Goal: Task Accomplishment & Management: Manage account settings

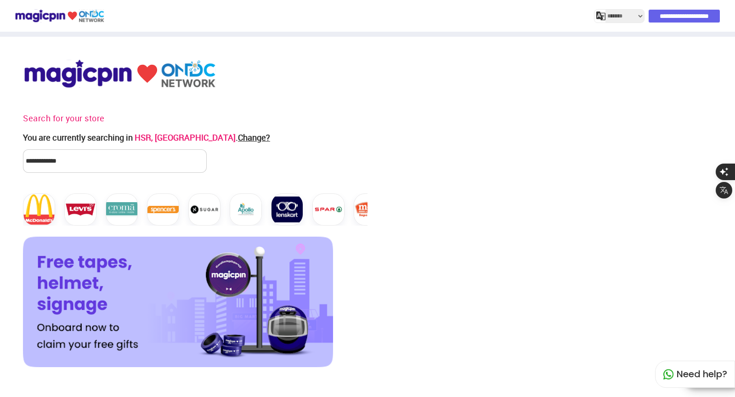
select select "*******"
click at [652, 16] on input "**********" at bounding box center [684, 16] width 71 height 13
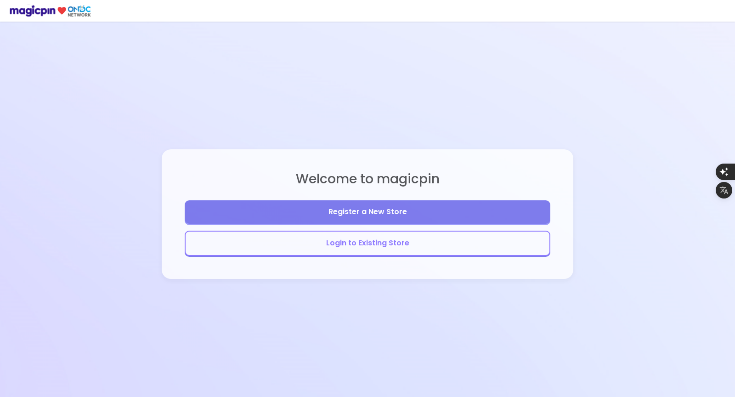
click at [337, 235] on button "Login to Existing Store" at bounding box center [368, 243] width 366 height 25
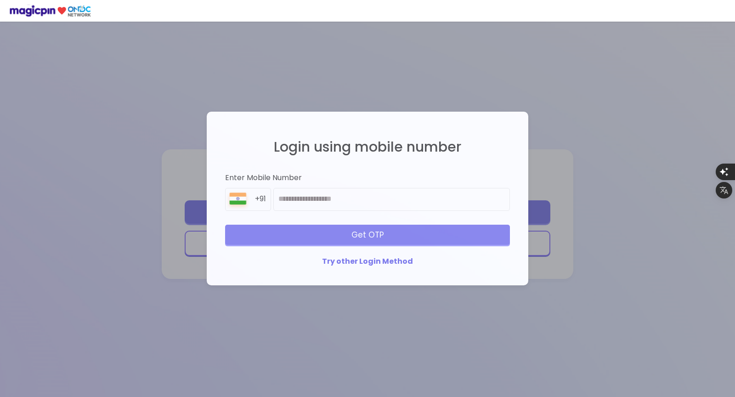
click at [279, 392] on div "Login using mobile number Enter Mobile Number +91 Get OTP Try other Login Method" at bounding box center [367, 198] width 735 height 397
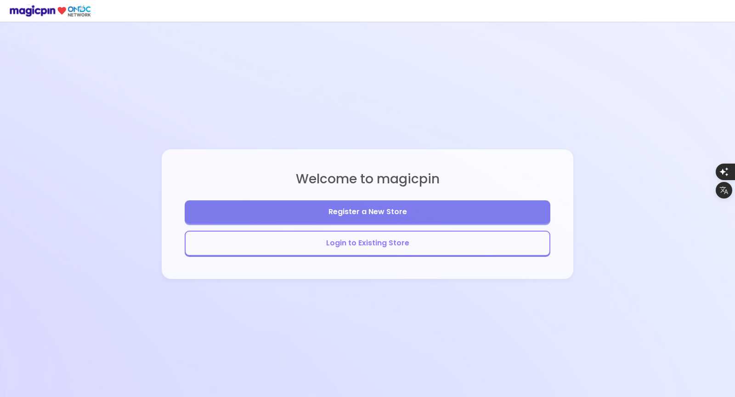
click at [362, 248] on button "Login to Existing Store" at bounding box center [368, 243] width 366 height 25
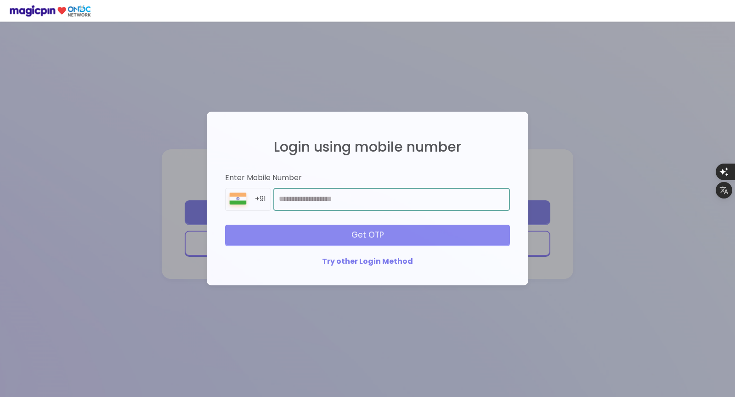
click at [329, 201] on input "number" at bounding box center [391, 199] width 237 height 23
click at [356, 260] on div "Try other Login Method" at bounding box center [367, 261] width 285 height 11
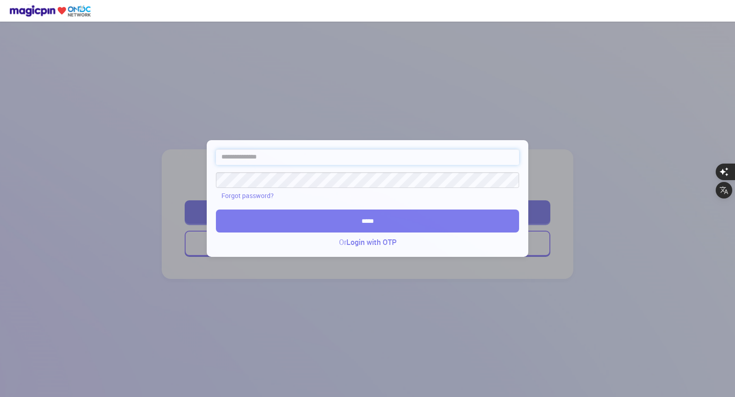
type input "*****"
click at [302, 157] on input "*****" at bounding box center [367, 157] width 303 height 16
click at [240, 215] on input "*****" at bounding box center [367, 221] width 303 height 23
type input "**********"
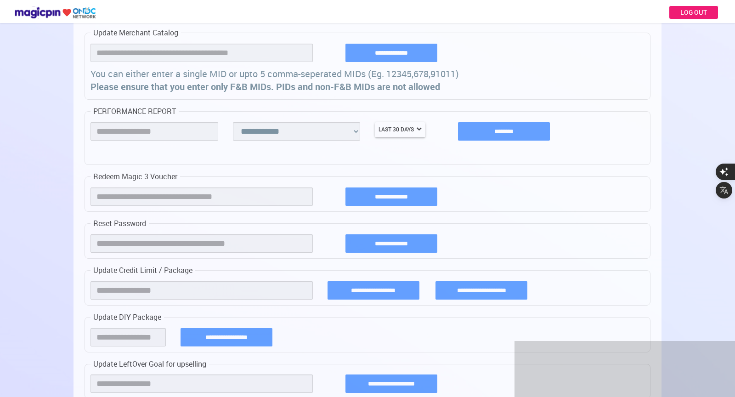
scroll to position [440, 0]
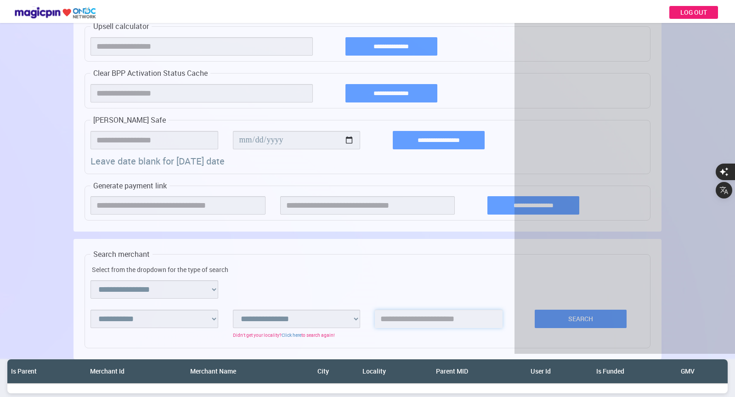
click at [387, 319] on input "search" at bounding box center [439, 319] width 128 height 18
type input "***"
click at [535, 310] on button "Search" at bounding box center [581, 319] width 92 height 18
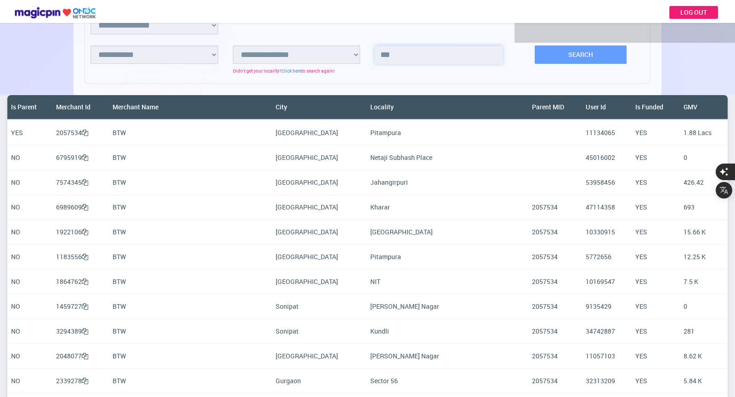
scroll to position [753, 0]
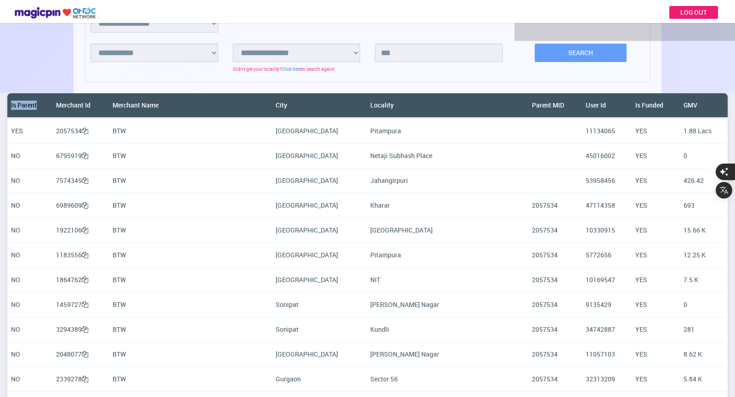
drag, startPoint x: 10, startPoint y: 102, endPoint x: 49, endPoint y: 100, distance: 38.7
click at [49, 100] on th "Is Parent" at bounding box center [29, 105] width 45 height 25
click at [529, 100] on th "Parent MID" at bounding box center [556, 105] width 54 height 25
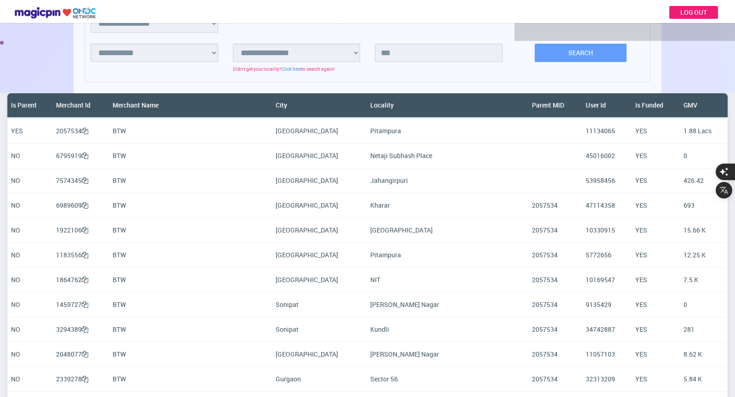
click at [582, 103] on th "User Id" at bounding box center [607, 105] width 50 height 25
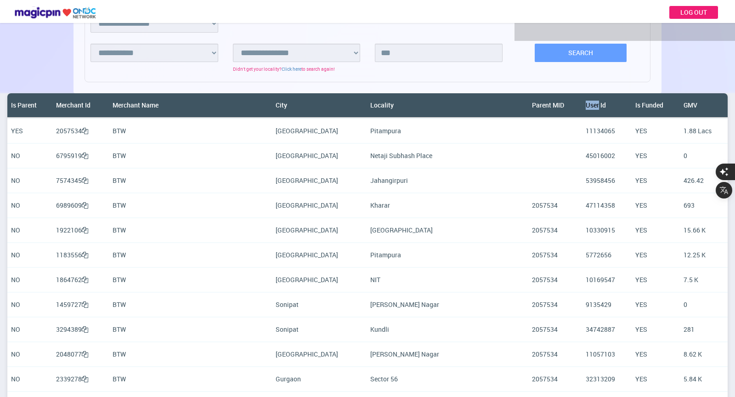
click at [582, 103] on th "User Id" at bounding box center [607, 105] width 50 height 25
click at [632, 100] on th "Is Funded" at bounding box center [656, 105] width 48 height 25
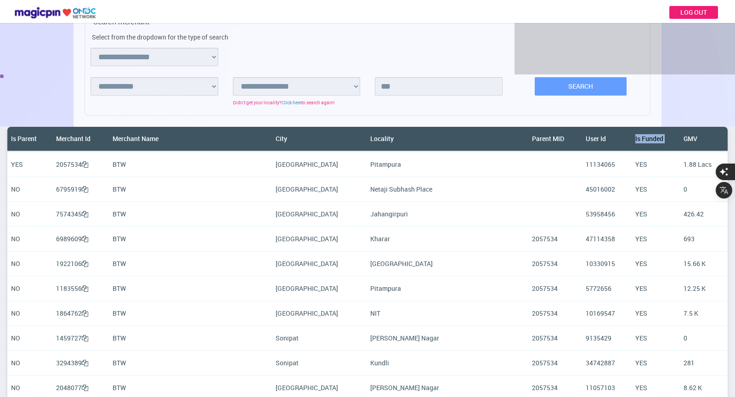
scroll to position [720, 0]
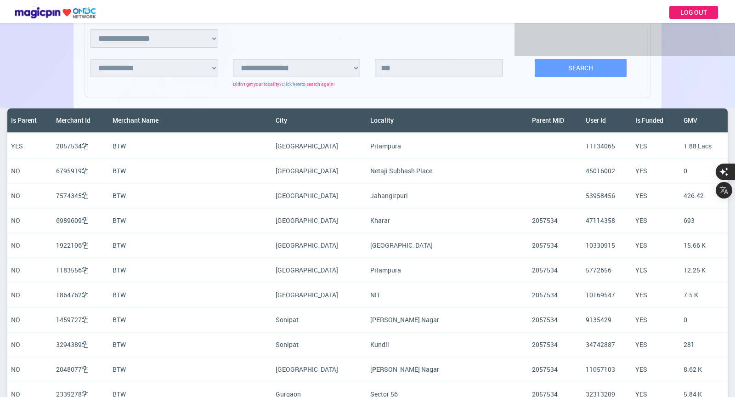
scroll to position [746, 0]
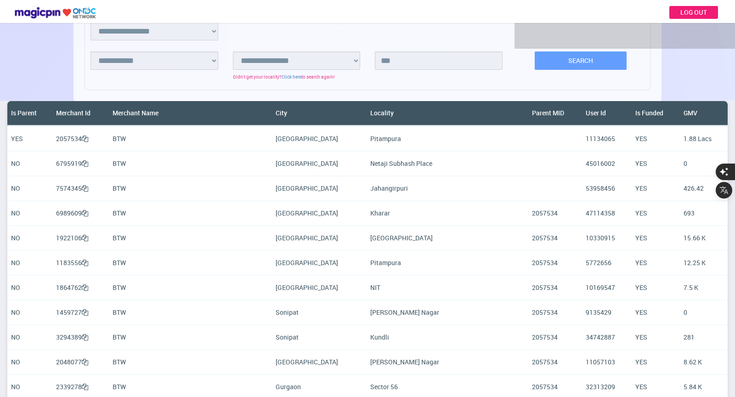
click at [143, 133] on td "BTW" at bounding box center [190, 138] width 163 height 25
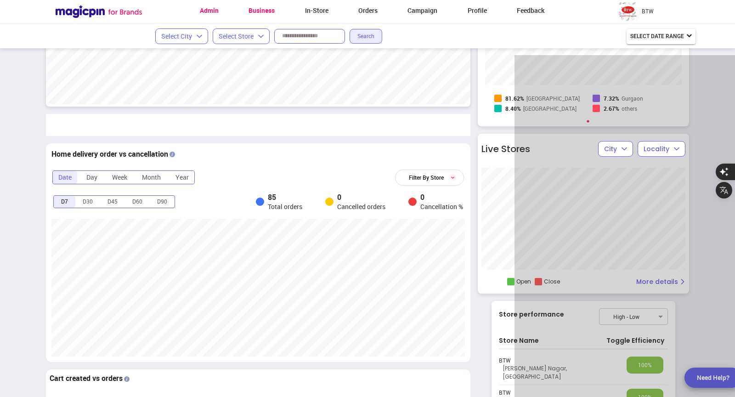
scroll to position [2532, 735]
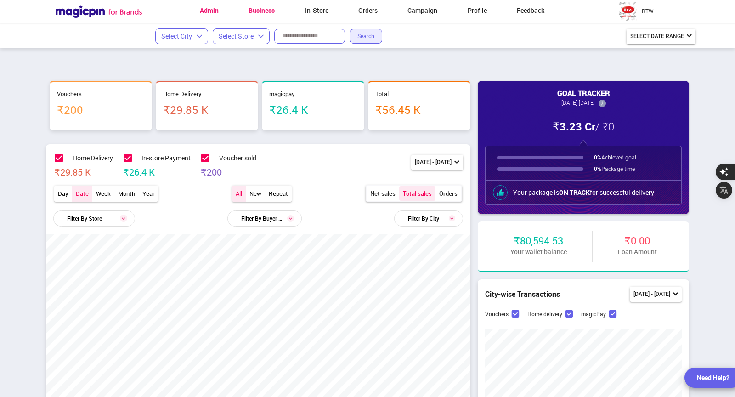
click at [205, 11] on link "Admin" at bounding box center [209, 10] width 19 height 9
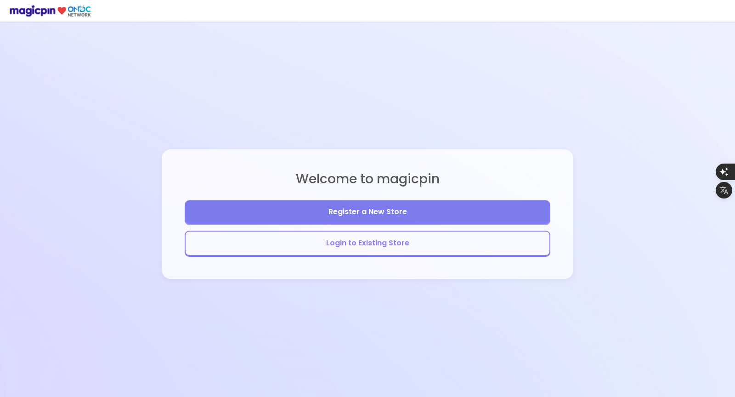
click at [372, 241] on button "Login to Existing Store" at bounding box center [368, 243] width 366 height 25
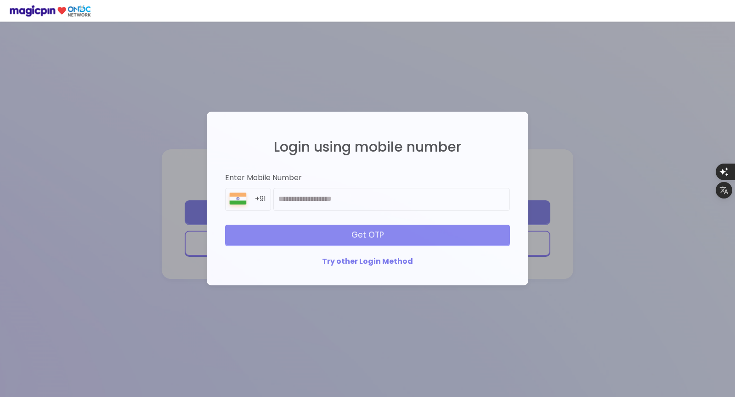
click at [368, 257] on div "Try other Login Method" at bounding box center [367, 261] width 285 height 11
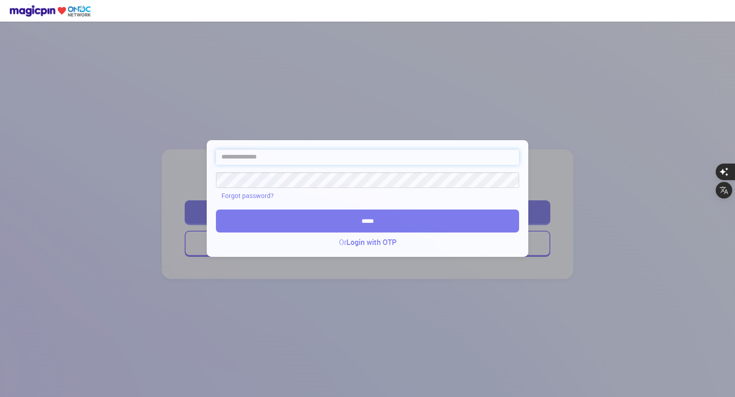
type input "*****"
click at [387, 219] on input "*****" at bounding box center [367, 221] width 303 height 23
type input "**********"
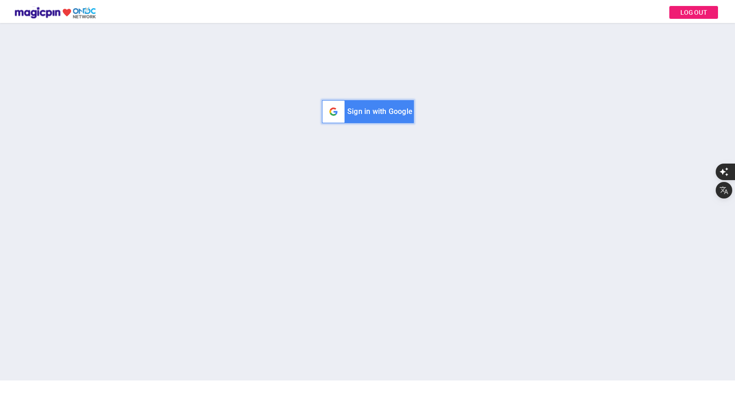
click at [399, 108] on span "Sign in with Google" at bounding box center [379, 111] width 65 height 9
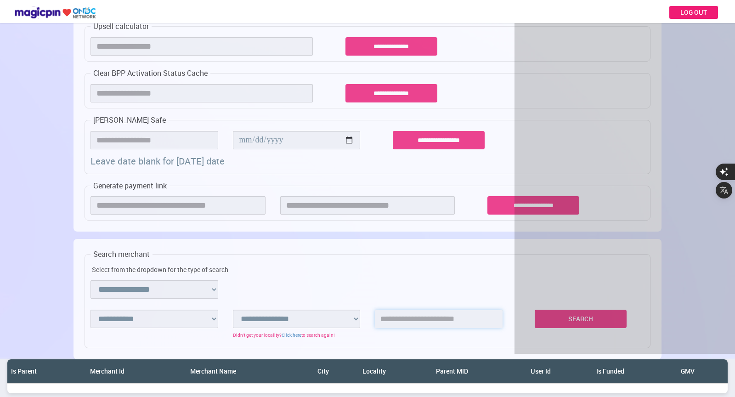
click at [435, 320] on input "search" at bounding box center [439, 319] width 128 height 18
type input "***"
click at [535, 310] on button "Search" at bounding box center [581, 319] width 92 height 18
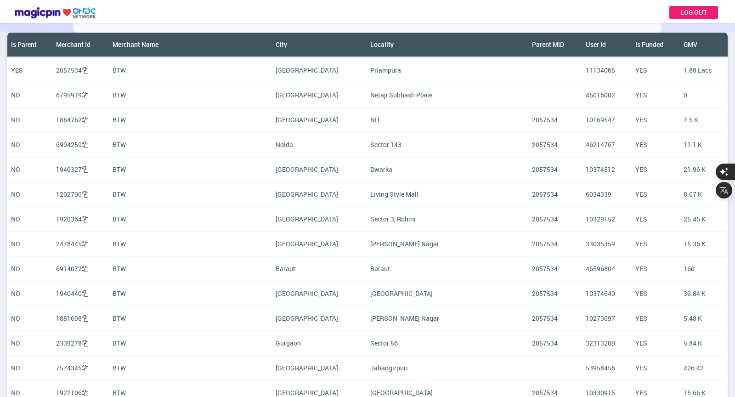
click at [306, 237] on td "[GEOGRAPHIC_DATA]" at bounding box center [319, 243] width 95 height 25
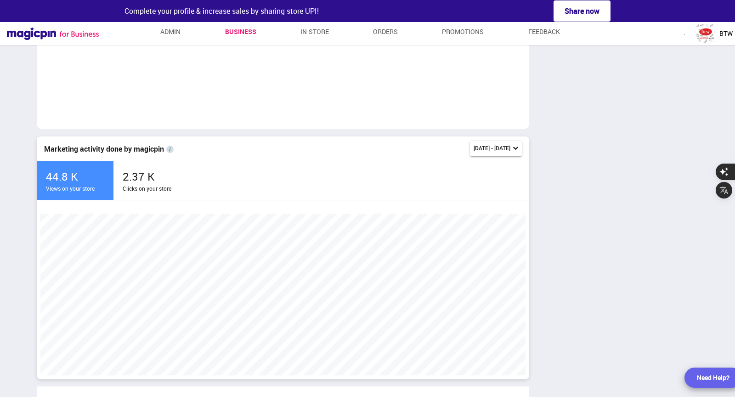
scroll to position [455998, 459128]
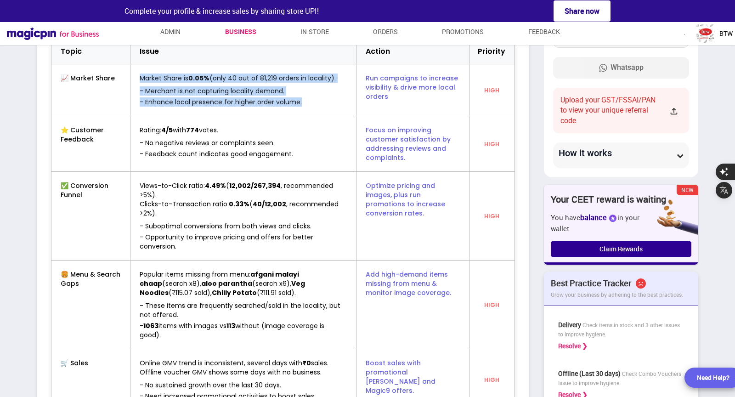
drag, startPoint x: 140, startPoint y: 79, endPoint x: 307, endPoint y: 104, distance: 169.1
click at [307, 104] on div "Market Share is 0.05% (only 40 out of 81,219 orders in locality). - [GEOGRAPHIC…" at bounding box center [244, 89] width 226 height 51
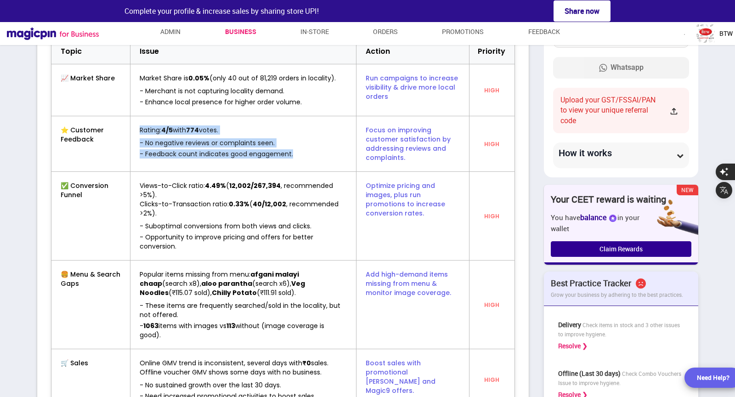
drag, startPoint x: 161, startPoint y: 120, endPoint x: 308, endPoint y: 152, distance: 150.9
click at [309, 152] on div "Rating: 4/5 with 774 votes. - No negative reviews or complaints seen. - Feedbac…" at bounding box center [244, 143] width 226 height 55
click at [308, 152] on div "- Feedback count indicates good engagement." at bounding box center [243, 153] width 207 height 9
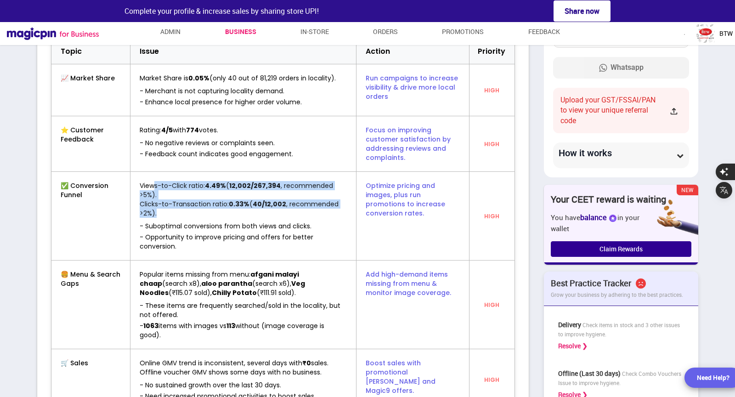
drag, startPoint x: 155, startPoint y: 187, endPoint x: 211, endPoint y: 209, distance: 59.4
click at [211, 209] on div "Views-to-Click ratio: 4.49% ( 12,002/267,394 , recommended >5%). Clicks-to-Tran…" at bounding box center [243, 199] width 207 height 37
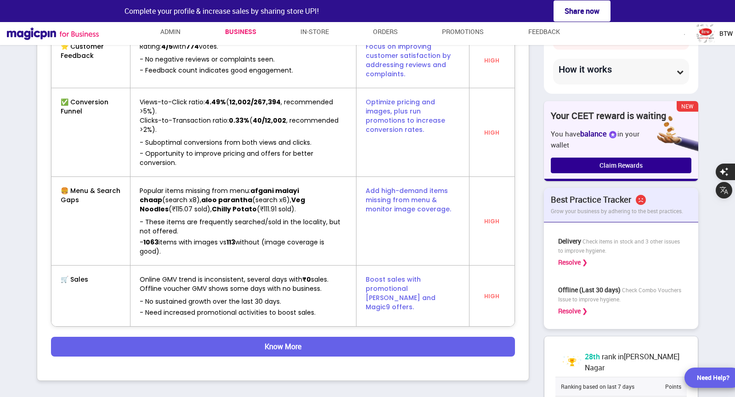
drag, startPoint x: 166, startPoint y: 191, endPoint x: 296, endPoint y: 205, distance: 130.8
click at [296, 205] on div "Popular items missing from menu: afgani malayi chaap (search x8), aloo parantha…" at bounding box center [243, 200] width 207 height 28
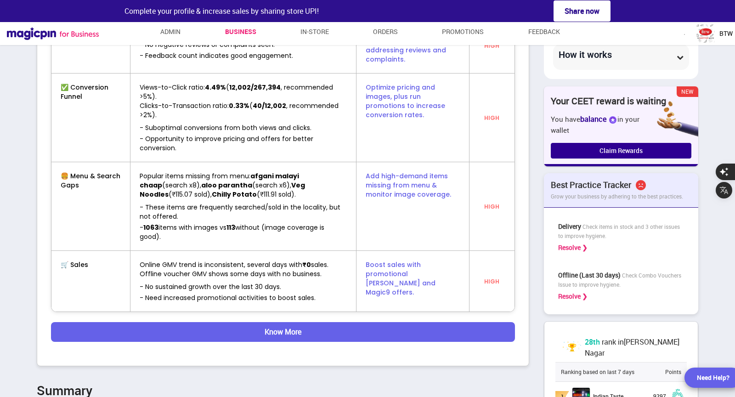
scroll to position [0, 0]
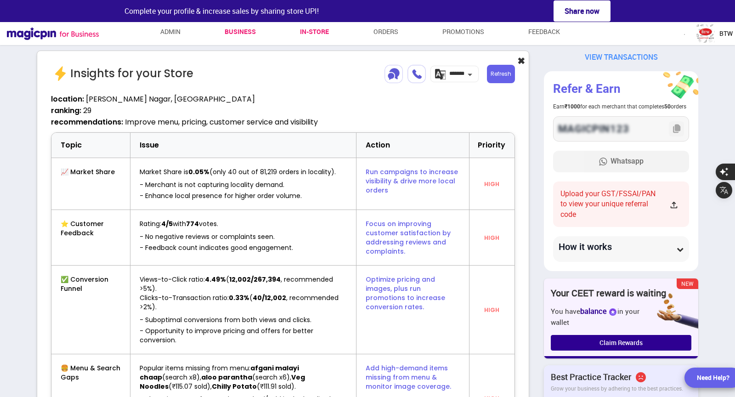
click at [306, 30] on link "In-store" at bounding box center [314, 31] width 29 height 17
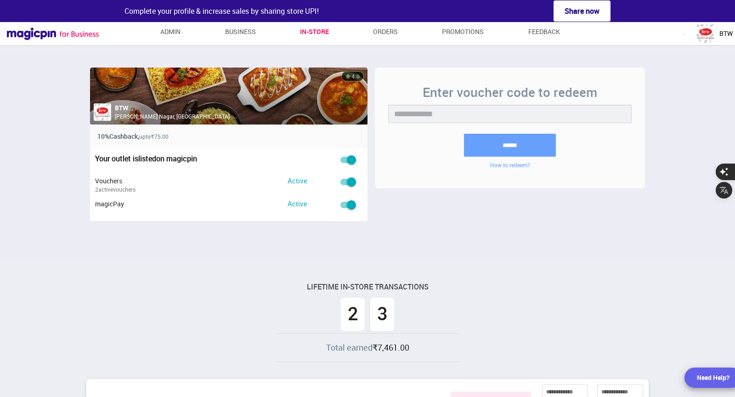
scroll to position [6, 0]
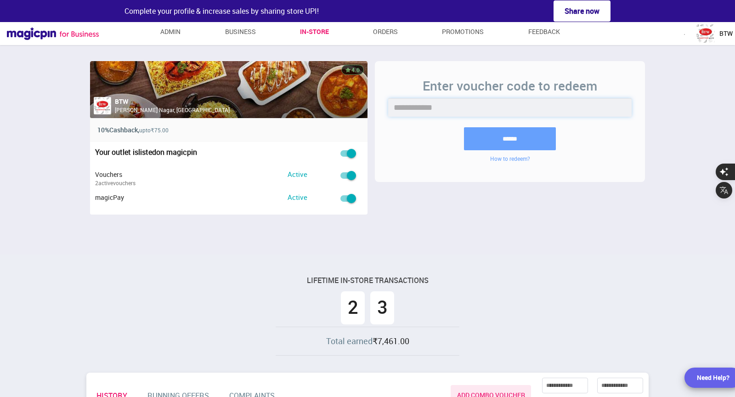
click at [466, 112] on input "text" at bounding box center [509, 107] width 243 height 18
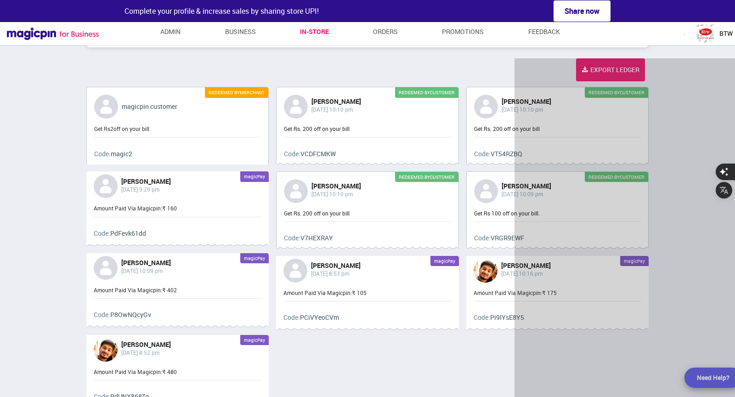
scroll to position [0, 0]
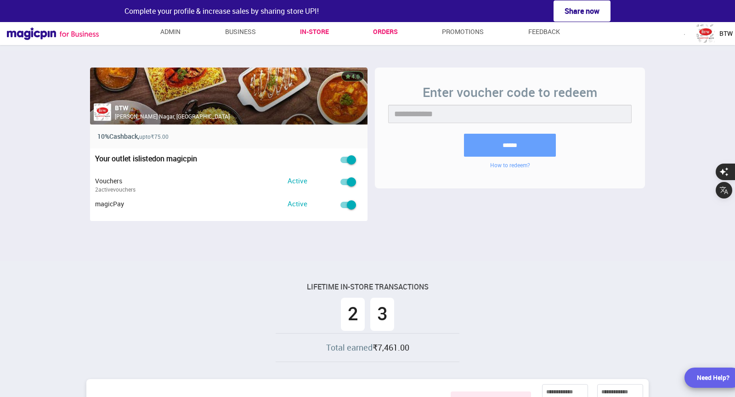
click at [380, 34] on link "Orders" at bounding box center [385, 31] width 25 height 17
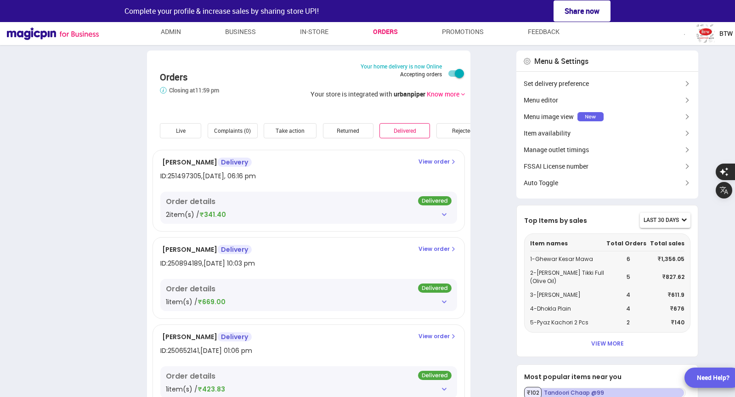
click at [435, 164] on p "View order" at bounding box center [438, 162] width 39 height 8
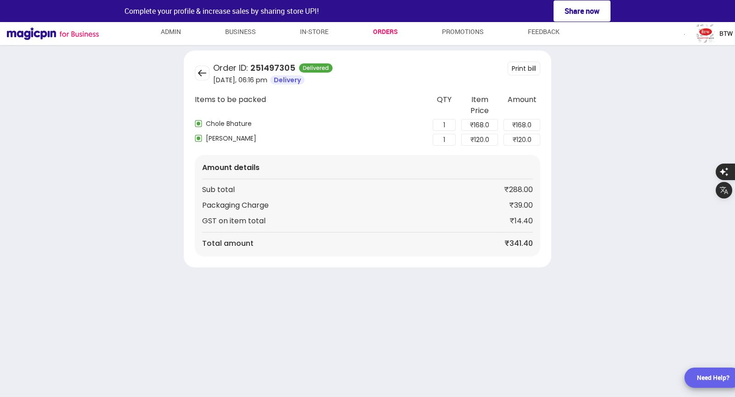
click at [200, 73] on img at bounding box center [202, 73] width 15 height 15
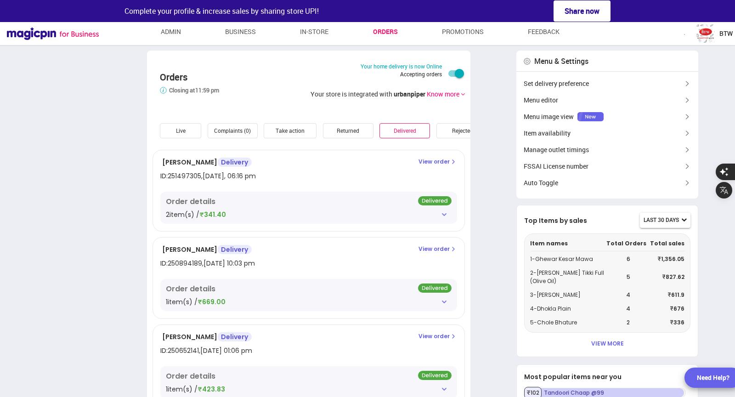
click at [192, 131] on div "Live" at bounding box center [180, 130] width 41 height 15
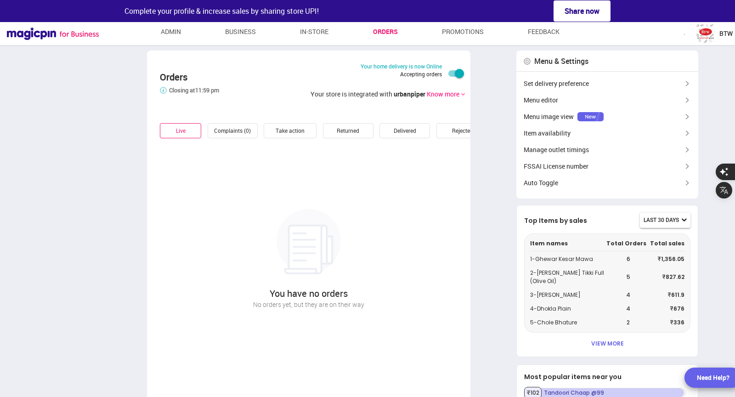
click at [392, 134] on div "Delivered" at bounding box center [405, 130] width 51 height 15
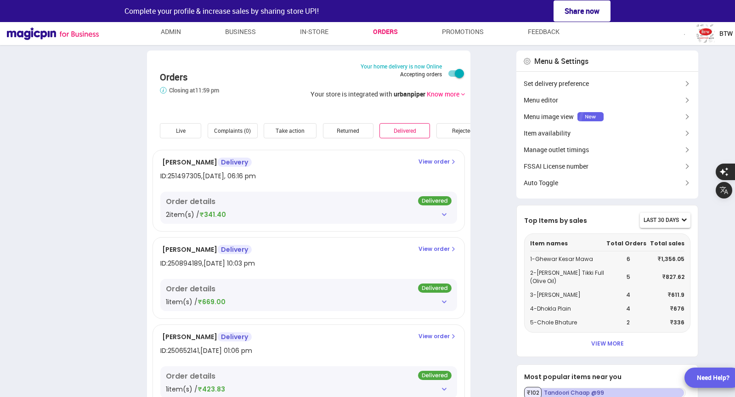
click at [444, 216] on img at bounding box center [444, 214] width 7 height 7
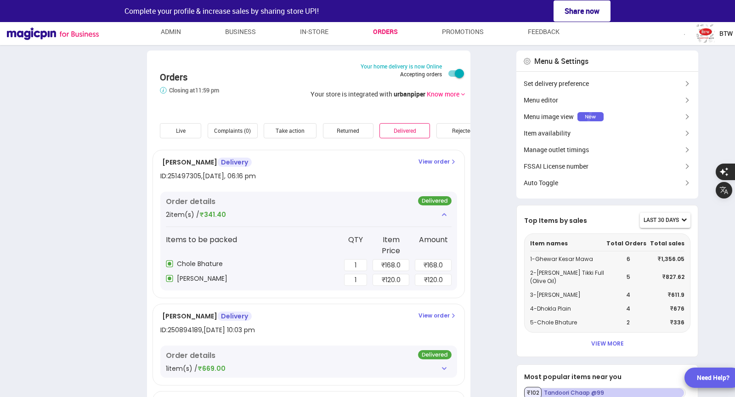
click at [444, 216] on img at bounding box center [444, 214] width 7 height 7
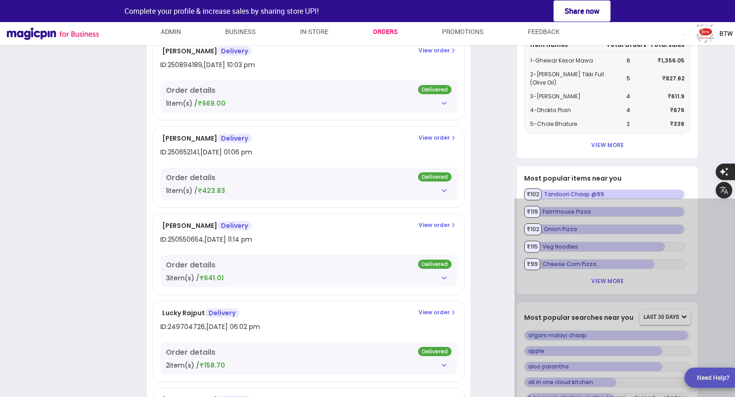
scroll to position [199, 0]
drag, startPoint x: 542, startPoint y: 171, endPoint x: 643, endPoint y: 169, distance: 100.7
click at [643, 173] on p "Most popular items near you" at bounding box center [605, 177] width 163 height 9
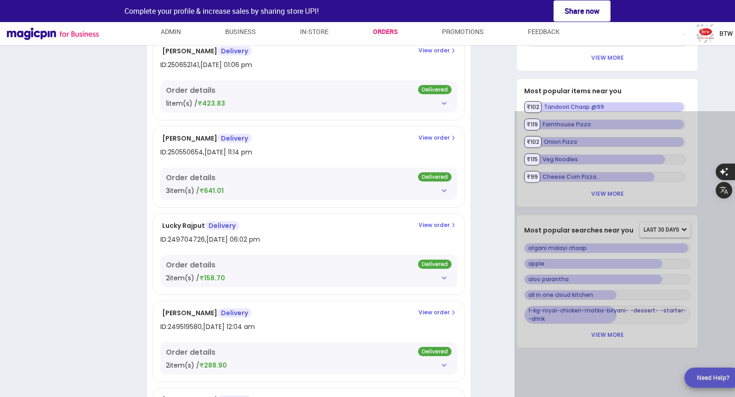
scroll to position [302, 0]
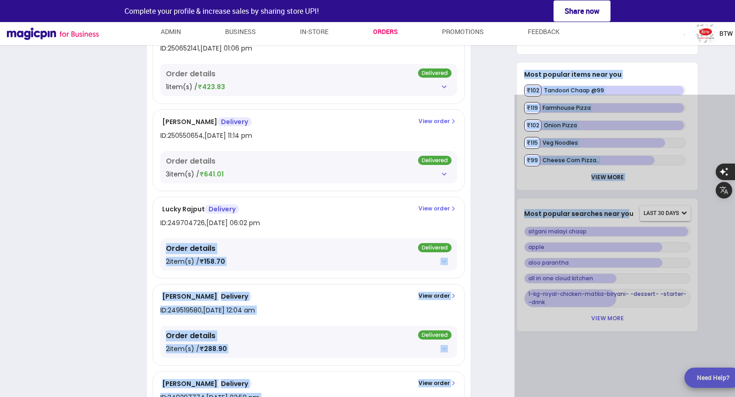
drag, startPoint x: 625, startPoint y: 202, endPoint x: 517, endPoint y: 203, distance: 108.0
click at [517, 203] on div "Most popular searches near you last 30 days afgani malayi chaap apple aloo para…" at bounding box center [608, 265] width 182 height 134
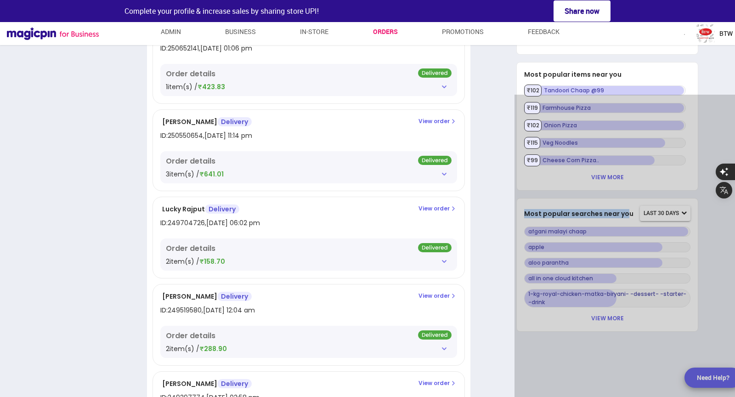
click at [517, 203] on div "Most popular searches near you last 30 days afgani malayi chaap apple aloo para…" at bounding box center [608, 265] width 182 height 134
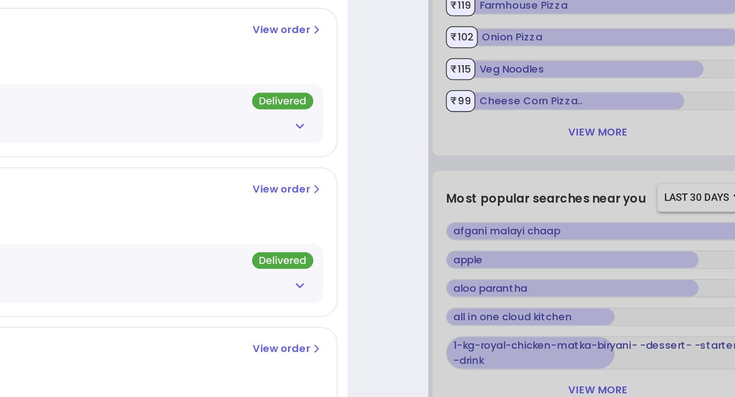
scroll to position [315, 0]
click at [573, 214] on p "afgani malayi chaap" at bounding box center [607, 219] width 166 height 10
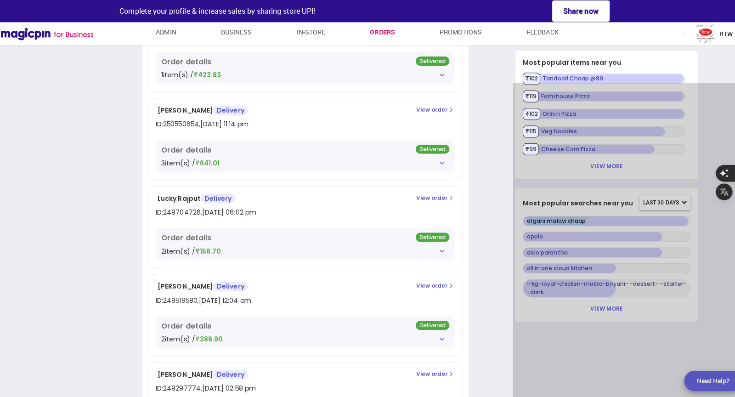
scroll to position [0, 0]
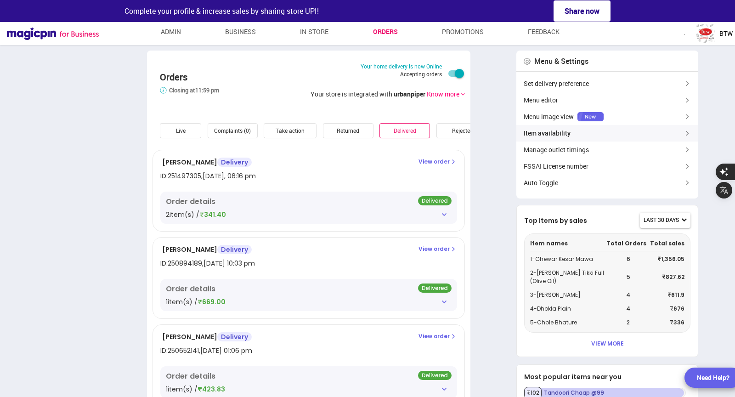
click at [570, 132] on div "Item availability" at bounding box center [608, 133] width 182 height 17
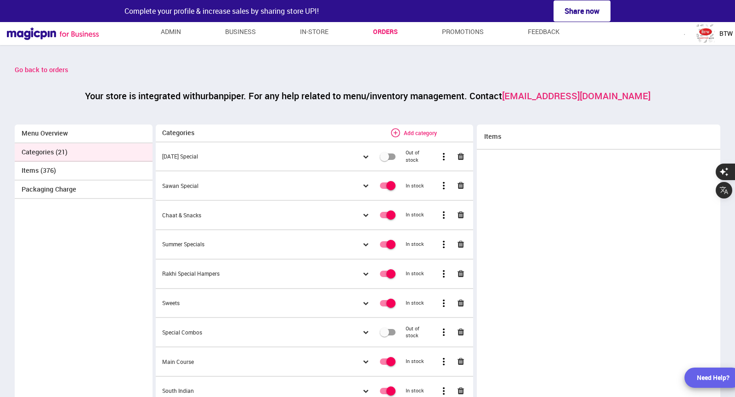
click at [50, 165] on div "Items (376)" at bounding box center [84, 171] width 138 height 19
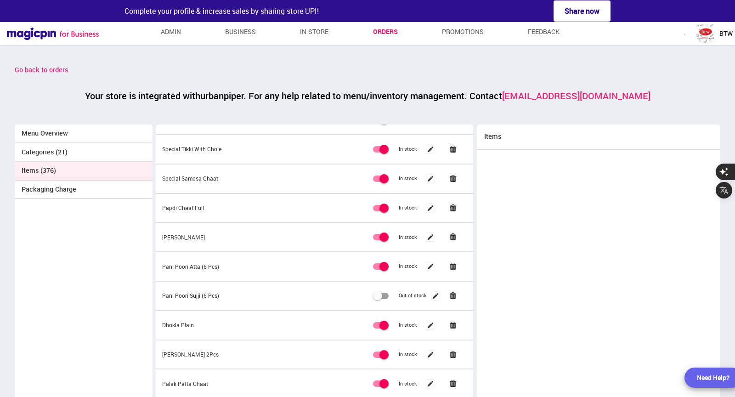
scroll to position [1009, 0]
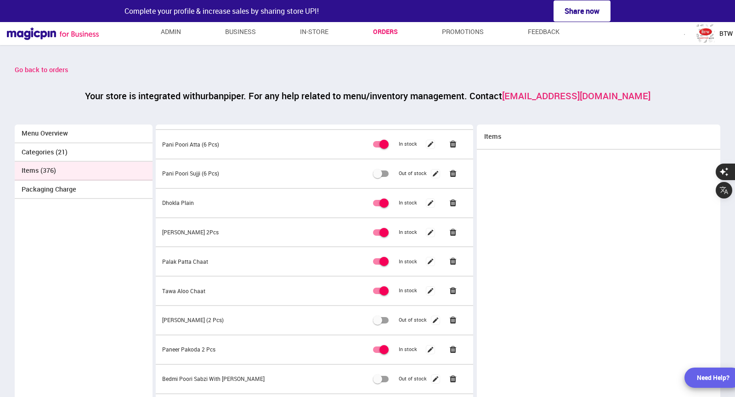
click at [429, 228] on img at bounding box center [430, 232] width 9 height 9
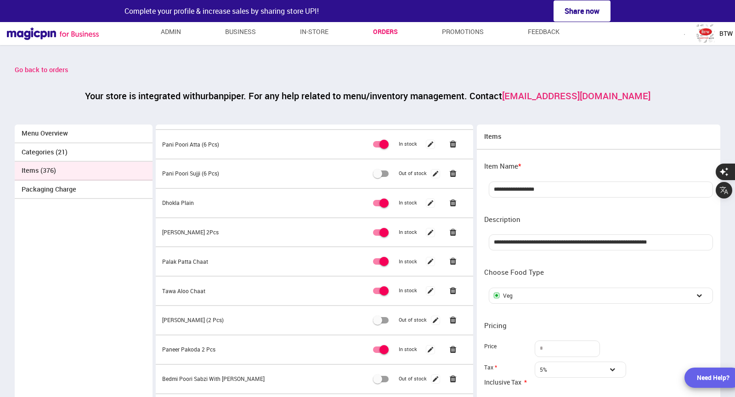
click at [555, 182] on div "**********" at bounding box center [601, 190] width 224 height 16
click at [555, 187] on input "**********" at bounding box center [601, 190] width 214 height 8
click at [567, 235] on div "**********" at bounding box center [601, 242] width 224 height 16
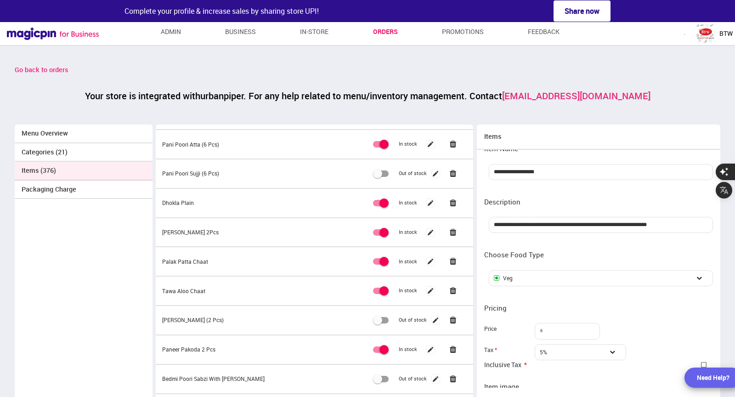
scroll to position [0, 0]
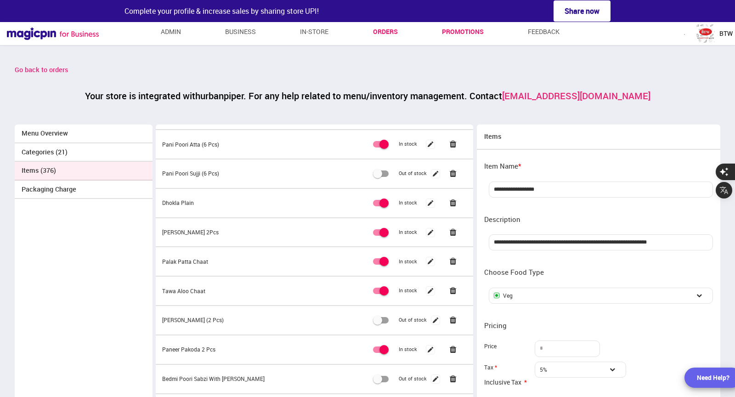
click at [472, 28] on link "Promotions" at bounding box center [463, 31] width 42 height 17
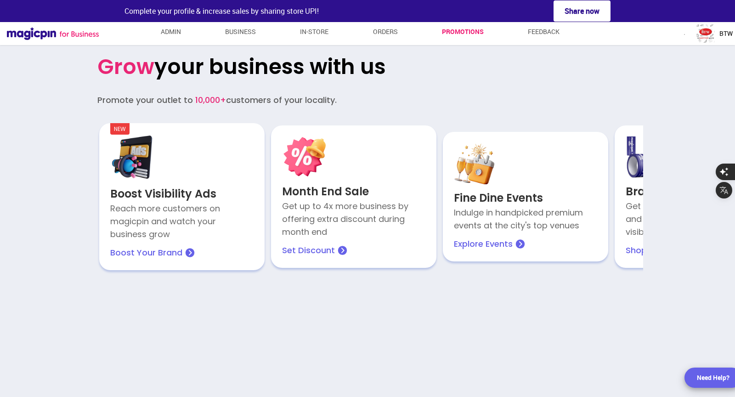
click at [180, 222] on p "Reach more customers on magicpin and watch your business grow" at bounding box center [181, 221] width 143 height 39
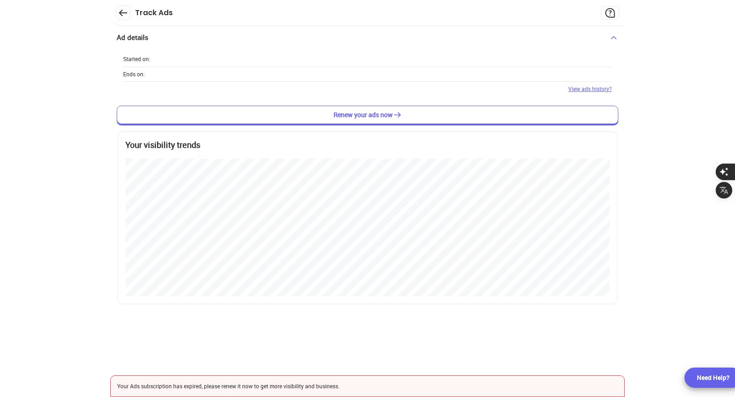
scroll to position [397, 735]
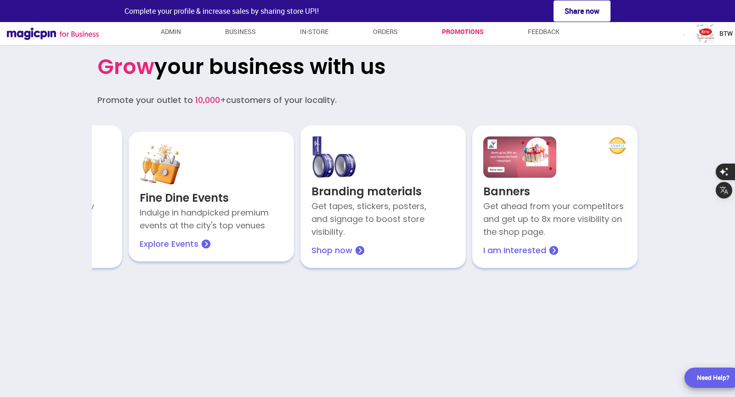
scroll to position [0, 316]
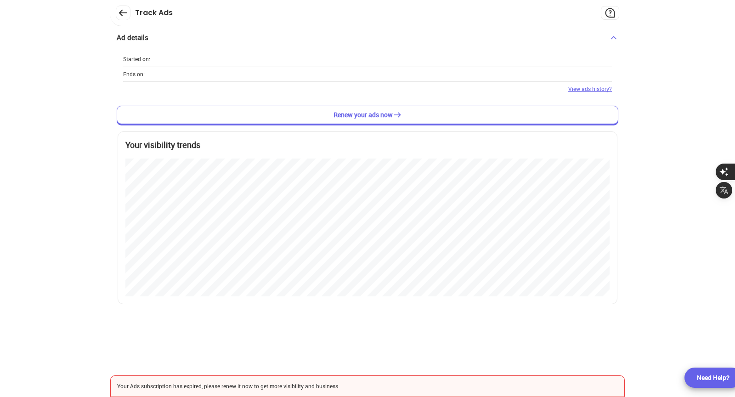
scroll to position [397, 735]
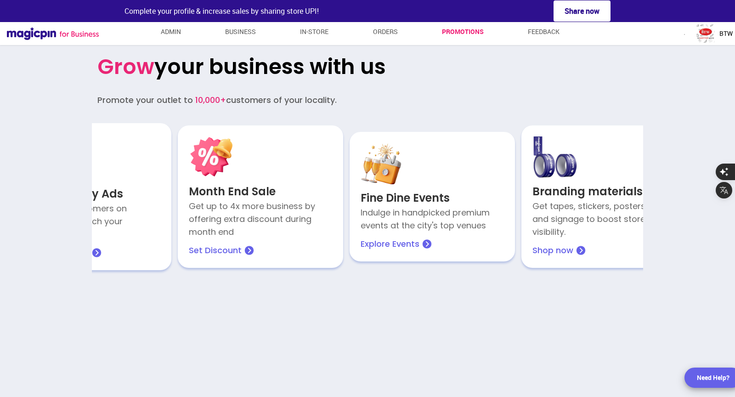
scroll to position [0, 131]
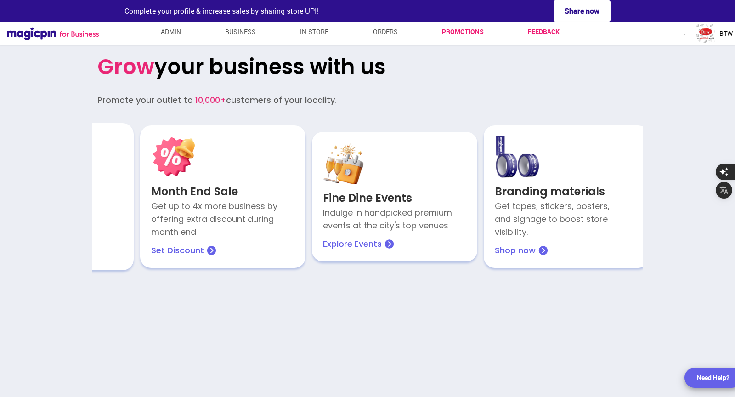
click at [529, 26] on link "Feedback" at bounding box center [544, 31] width 32 height 17
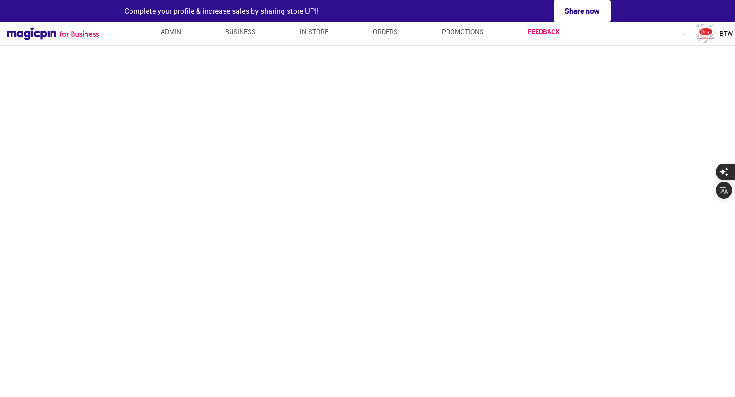
click at [717, 30] on div "BTW" at bounding box center [715, 33] width 36 height 18
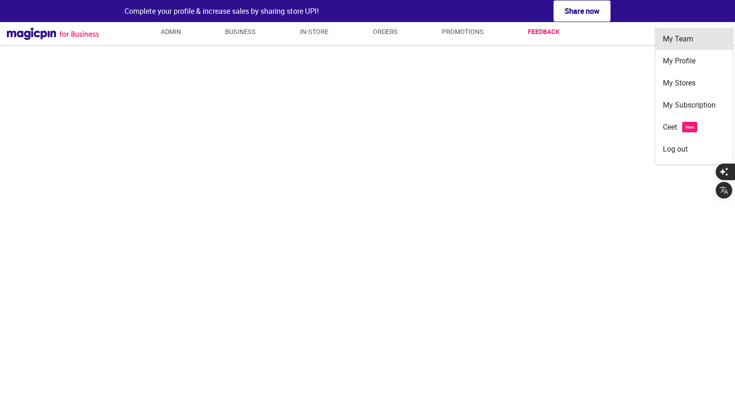
click at [686, 43] on div "My Team" at bounding box center [694, 39] width 63 height 22
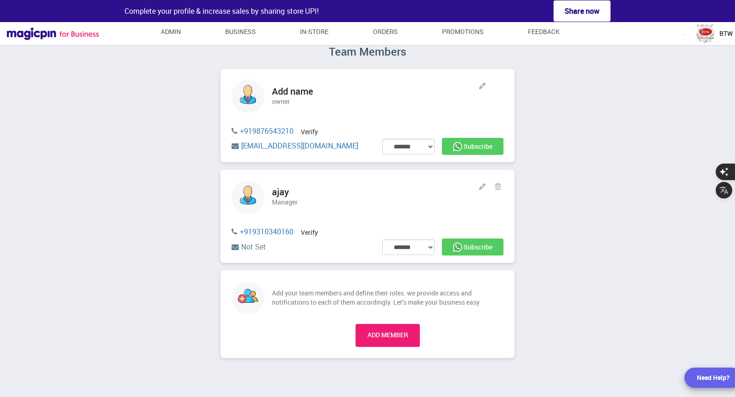
click at [703, 28] on img "button" at bounding box center [706, 33] width 18 height 18
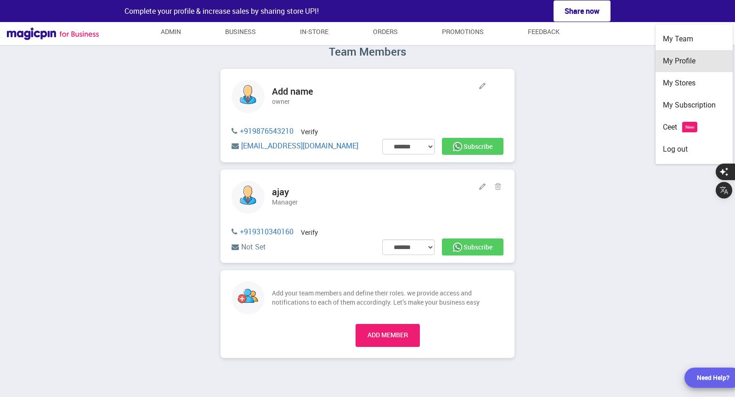
click at [699, 63] on div "My Profile" at bounding box center [694, 61] width 63 height 22
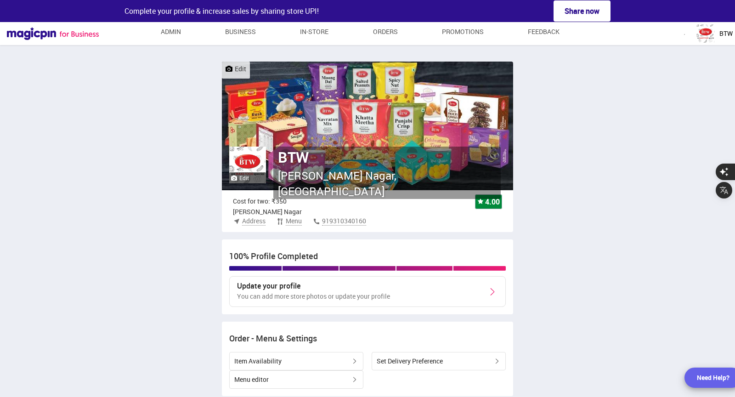
click at [735, 24] on div "Profile Admin Business In-store Orders Promotions Feedback BTW" at bounding box center [367, 33] width 735 height 23
click at [724, 31] on span "BTW" at bounding box center [726, 33] width 13 height 9
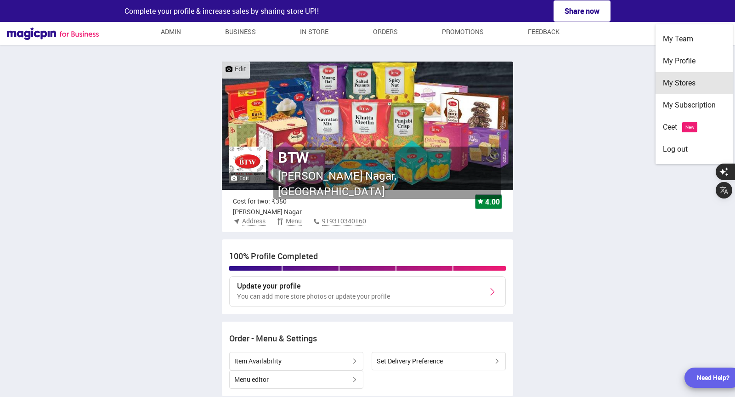
click at [676, 86] on div "My Stores" at bounding box center [694, 83] width 63 height 22
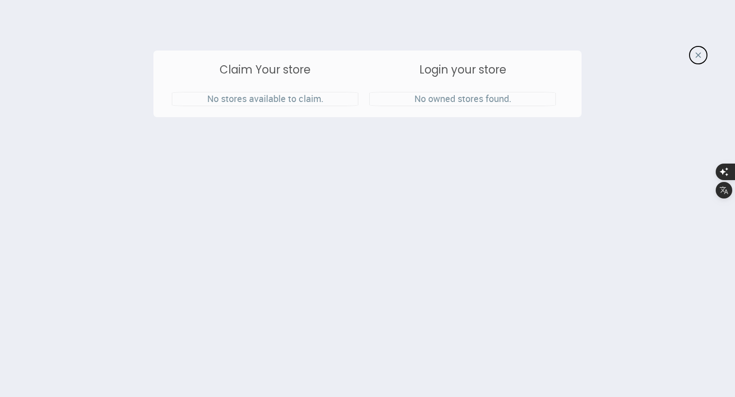
click at [697, 56] on img at bounding box center [699, 55] width 6 height 6
